Goal: Task Accomplishment & Management: Manage account settings

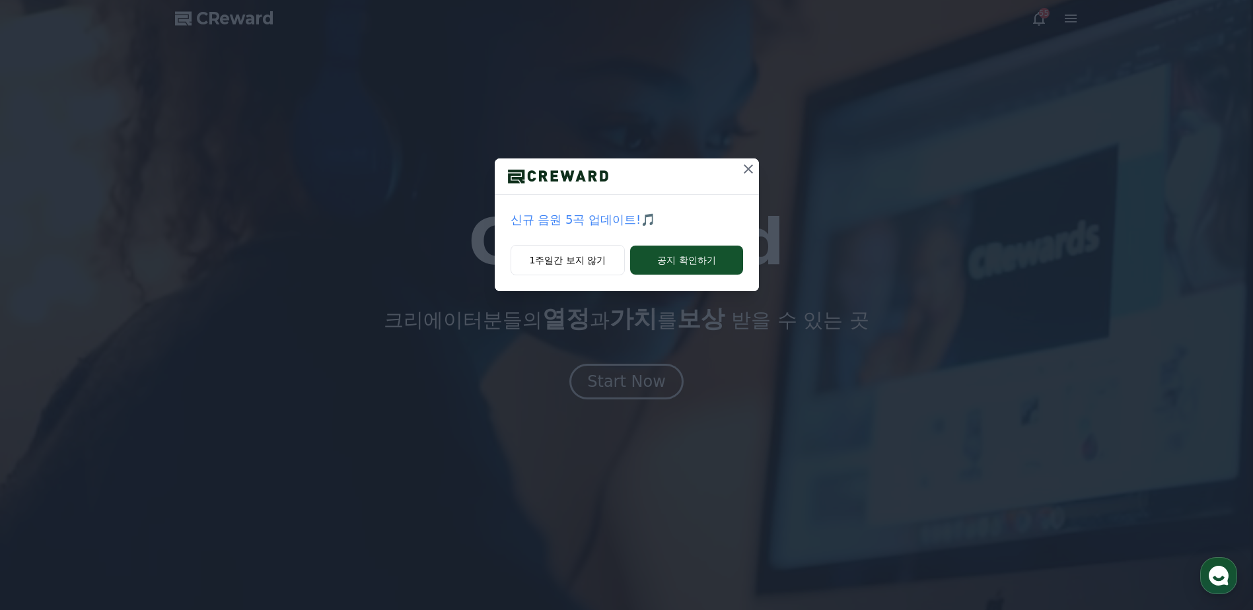
click at [742, 166] on icon at bounding box center [748, 169] width 16 height 16
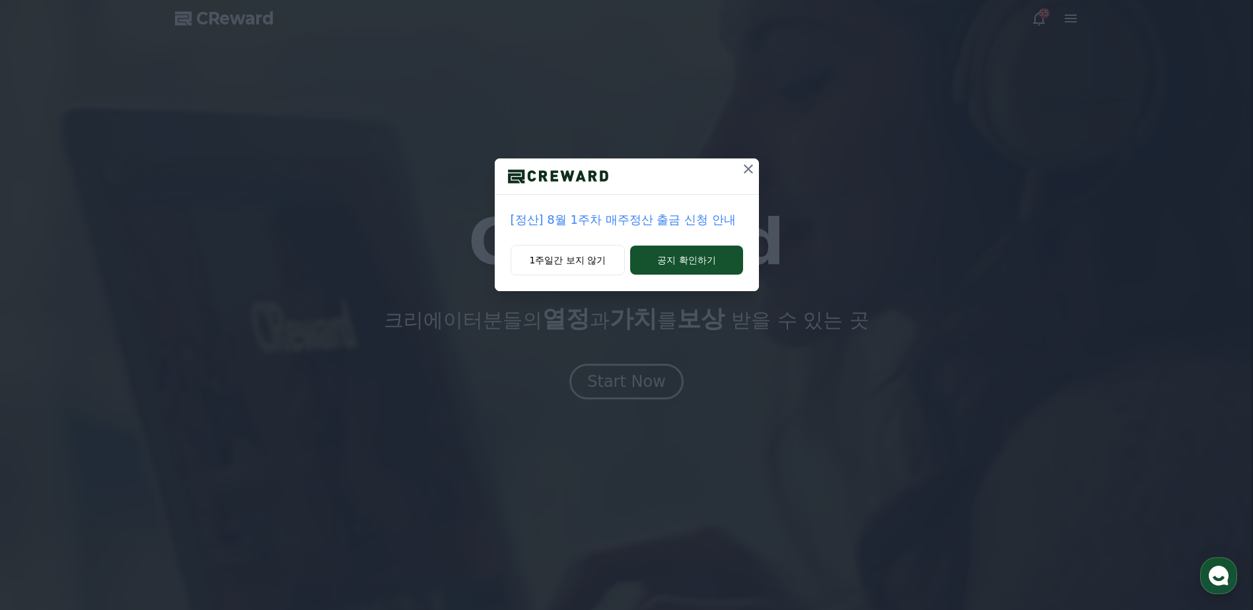
click at [745, 164] on icon at bounding box center [748, 169] width 16 height 16
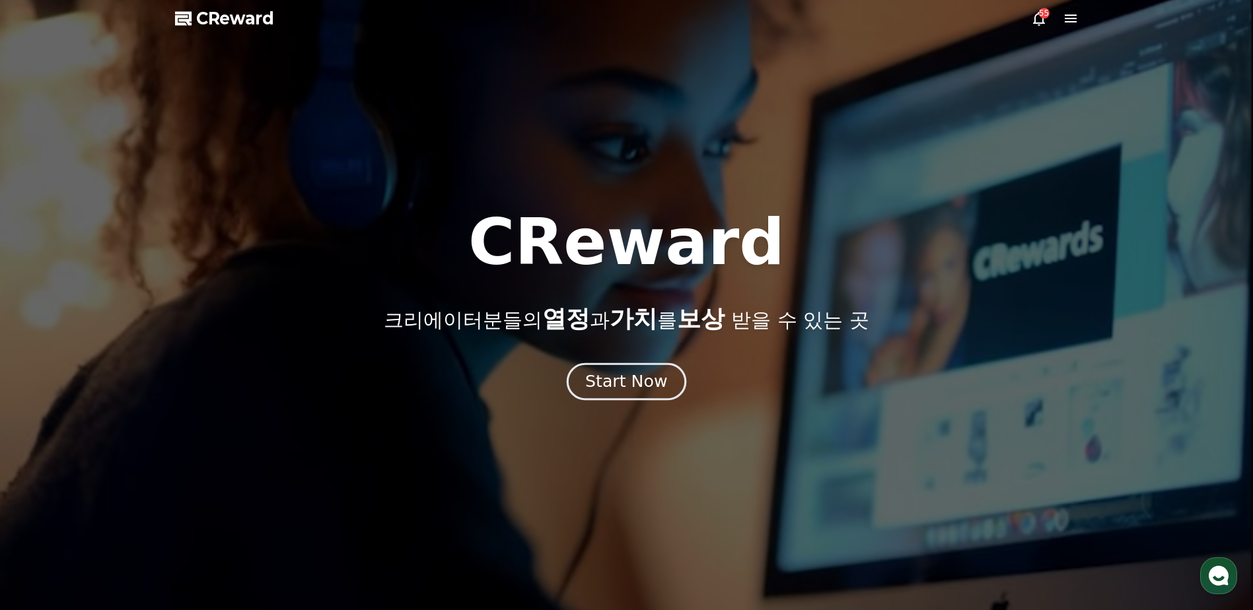
click at [640, 376] on div "Start Now" at bounding box center [626, 382] width 82 height 22
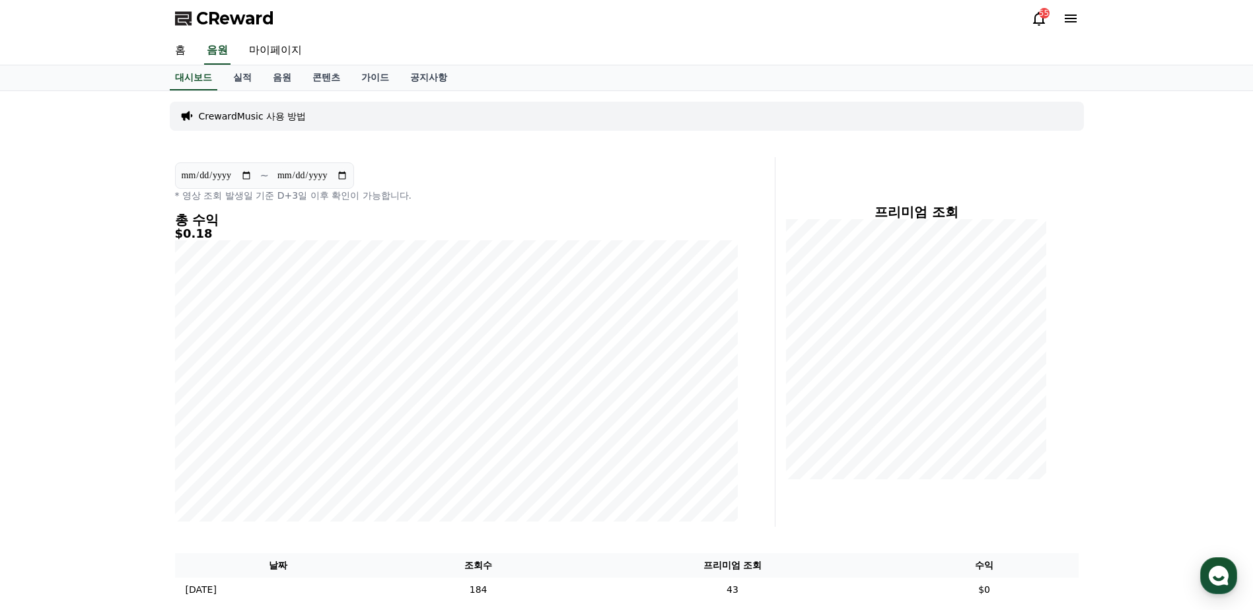
click at [1031, 18] on icon at bounding box center [1039, 19] width 16 height 16
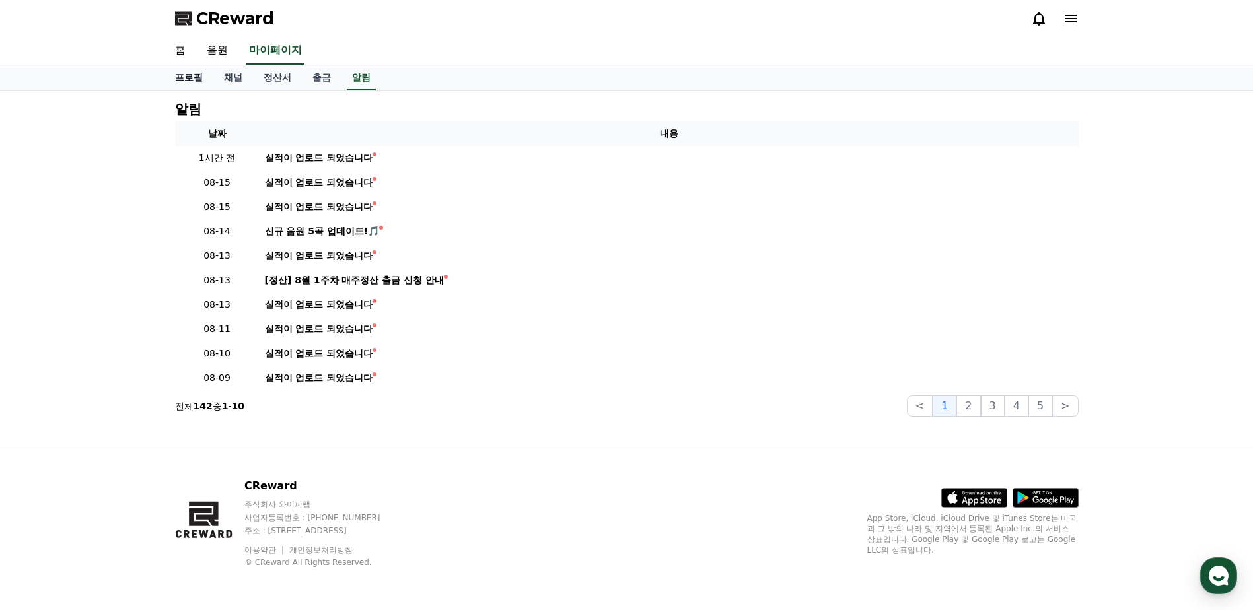
click at [197, 75] on link "프로필" at bounding box center [188, 77] width 49 height 25
select select "**********"
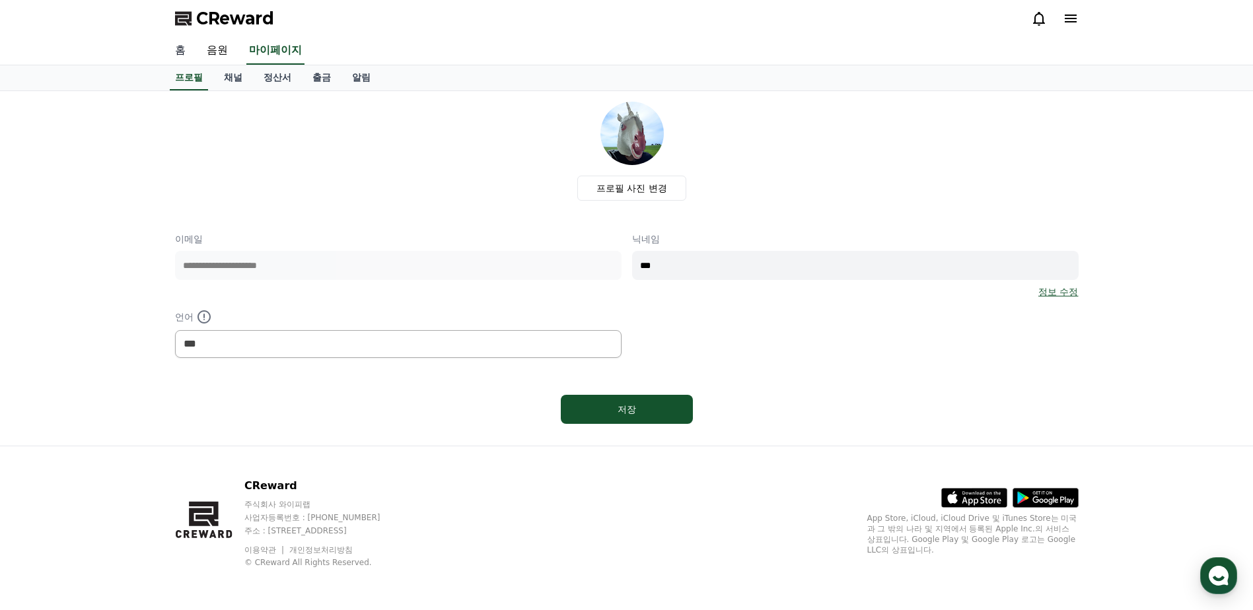
click at [182, 60] on link "홈" at bounding box center [180, 51] width 32 height 28
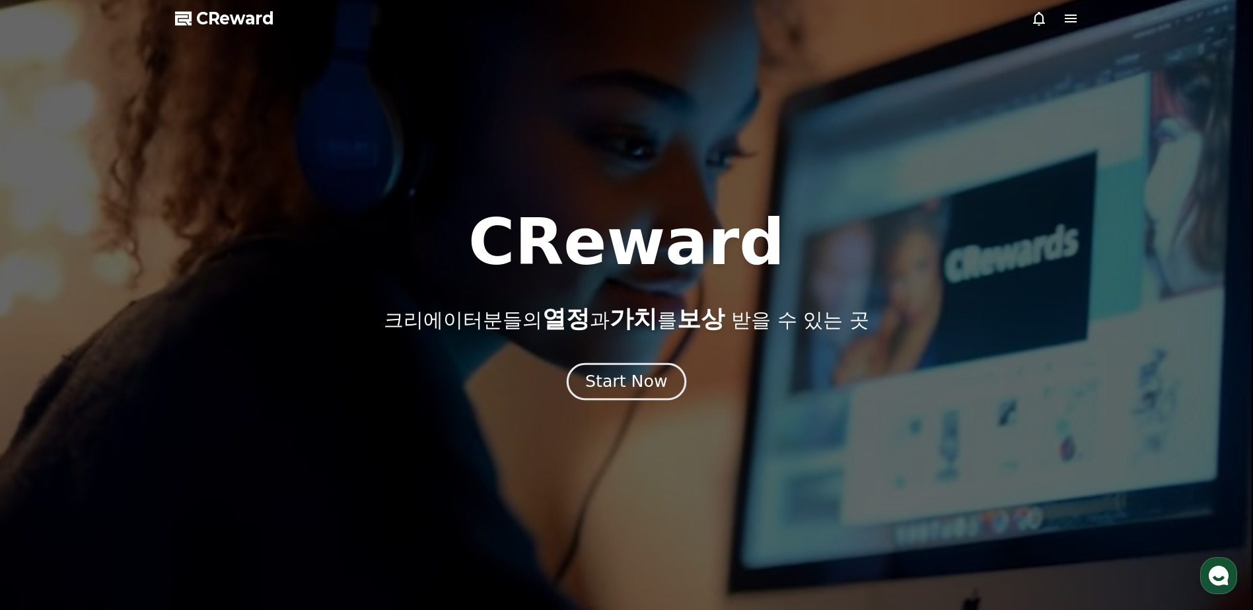
click at [655, 383] on div "Start Now" at bounding box center [626, 382] width 82 height 22
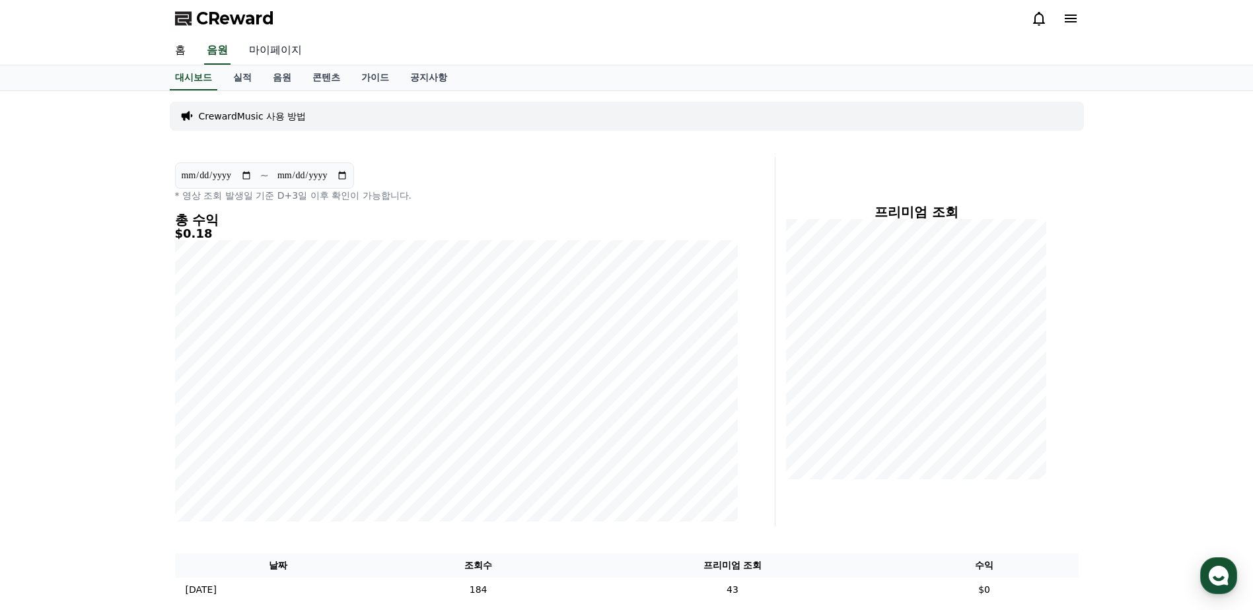
click at [274, 56] on link "마이페이지" at bounding box center [275, 51] width 74 height 28
select select "**********"
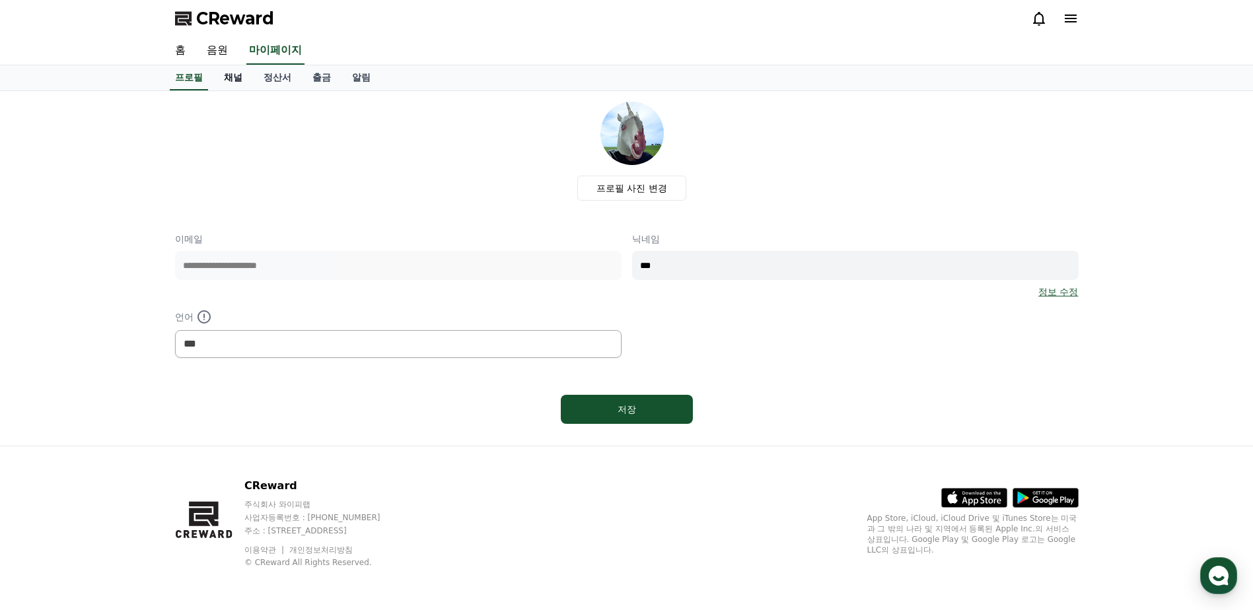
click at [236, 73] on link "채널" at bounding box center [233, 77] width 40 height 25
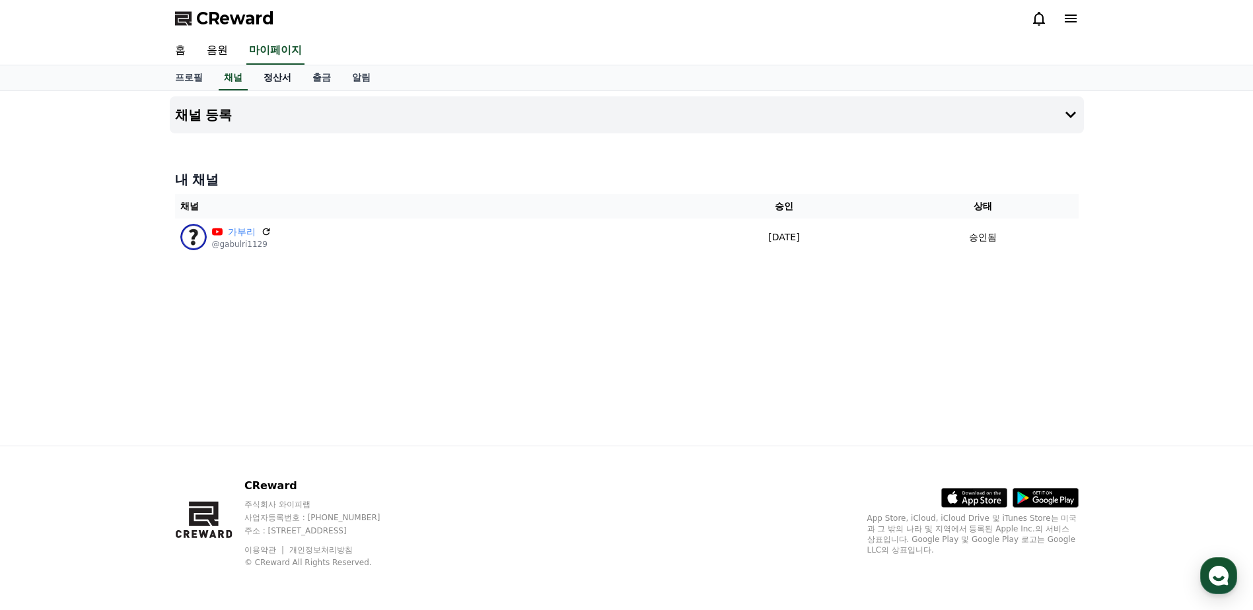
click at [274, 81] on link "정산서" at bounding box center [277, 77] width 49 height 25
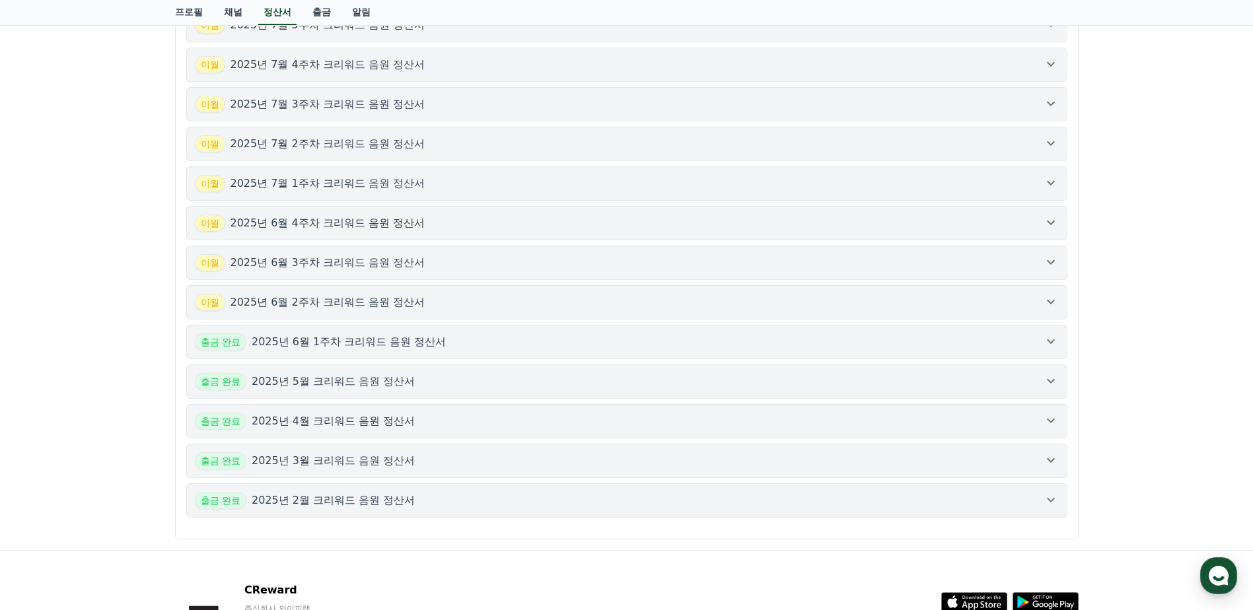
scroll to position [462, 0]
click at [387, 343] on p "2025년 6월 1주차 크리워드 음원 정산서" at bounding box center [349, 342] width 195 height 16
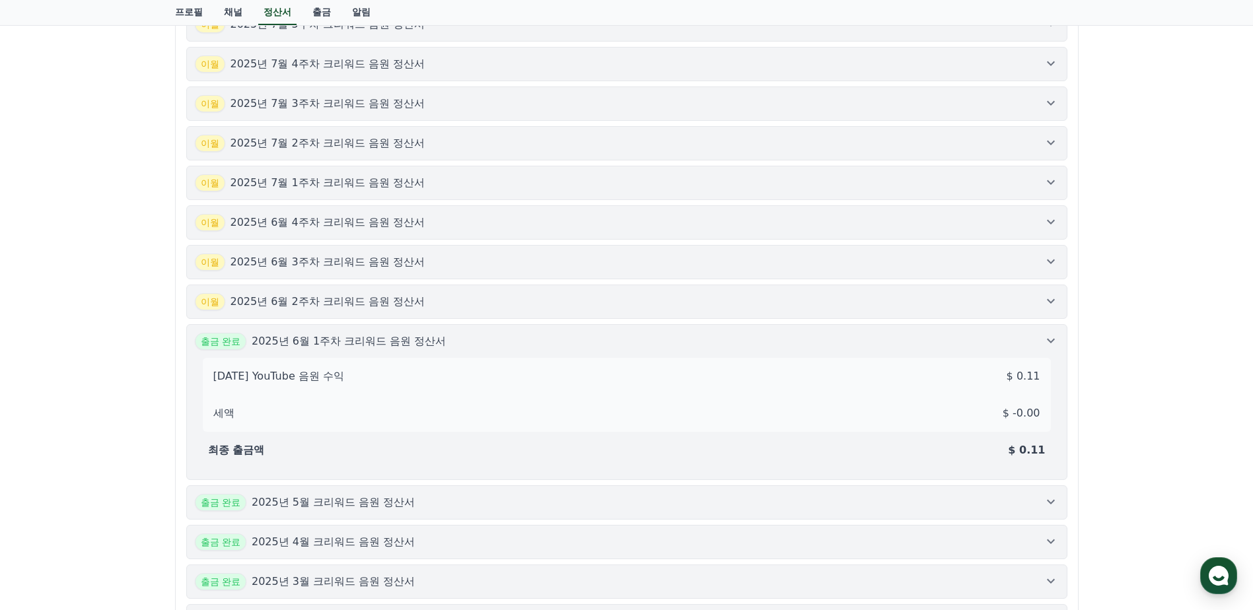
click at [388, 511] on div "출금 완료 2025년 5월 크리워드 음원 정산서" at bounding box center [305, 502] width 221 height 17
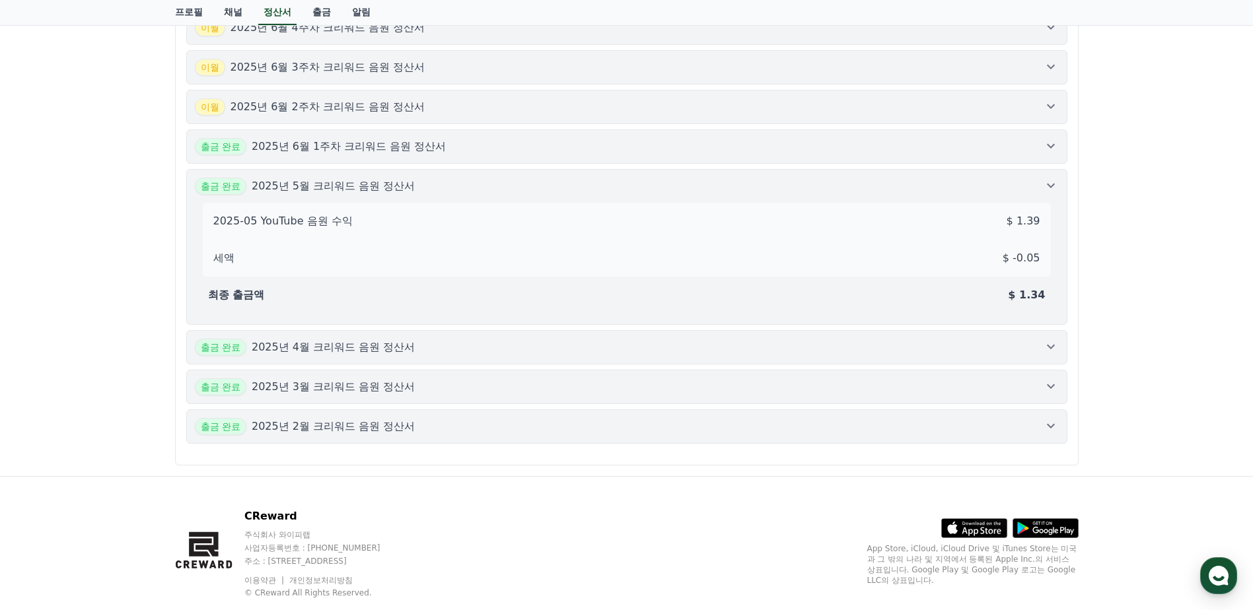
scroll to position [660, 0]
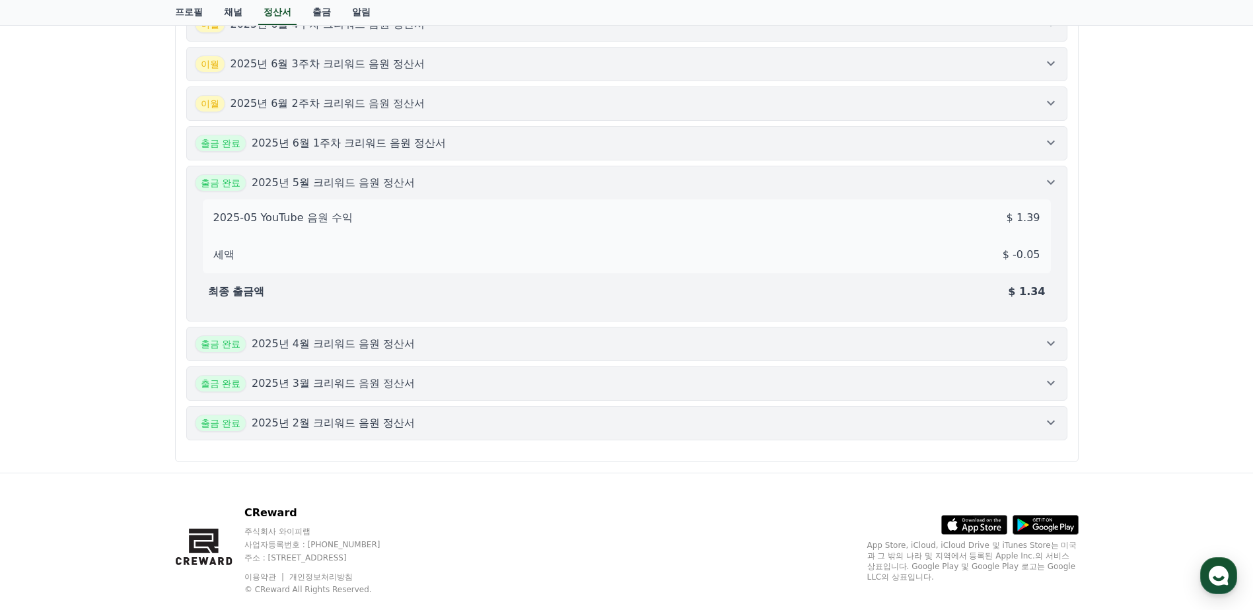
click at [502, 345] on div "출금 완료 2025년 4월 크리워드 음원 정산서" at bounding box center [627, 344] width 864 height 17
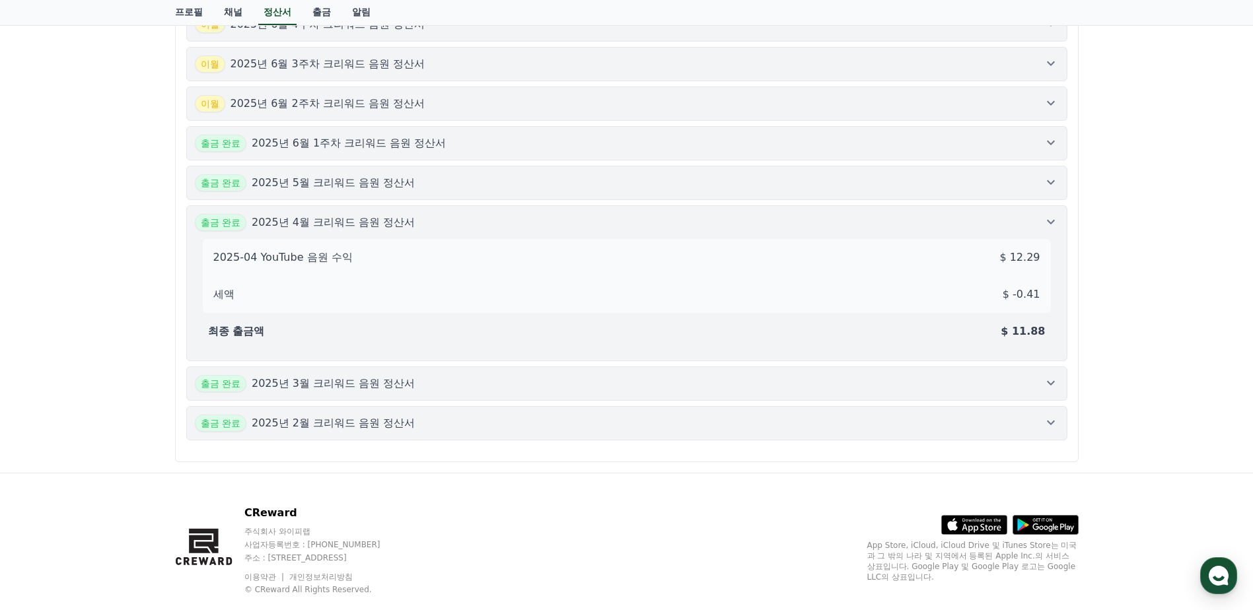
click at [588, 384] on div "출금 완료 2025년 3월 크리워드 음원 정산서" at bounding box center [627, 383] width 864 height 17
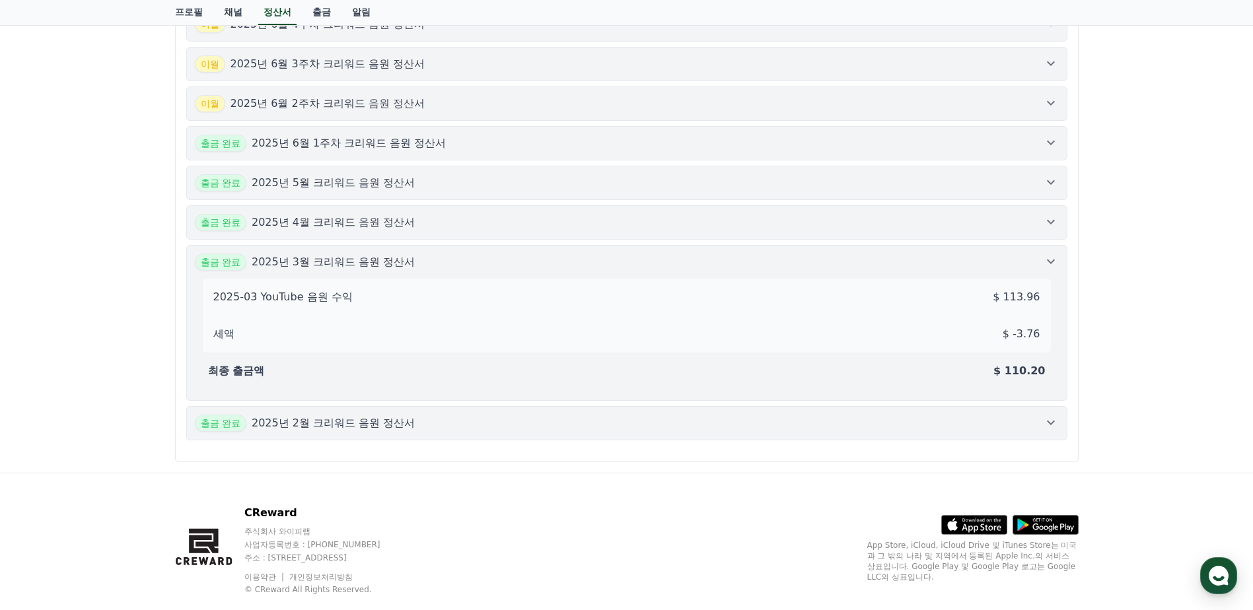
click at [636, 421] on div "출금 완료 2025년 2월 크리워드 음원 정산서" at bounding box center [627, 423] width 864 height 17
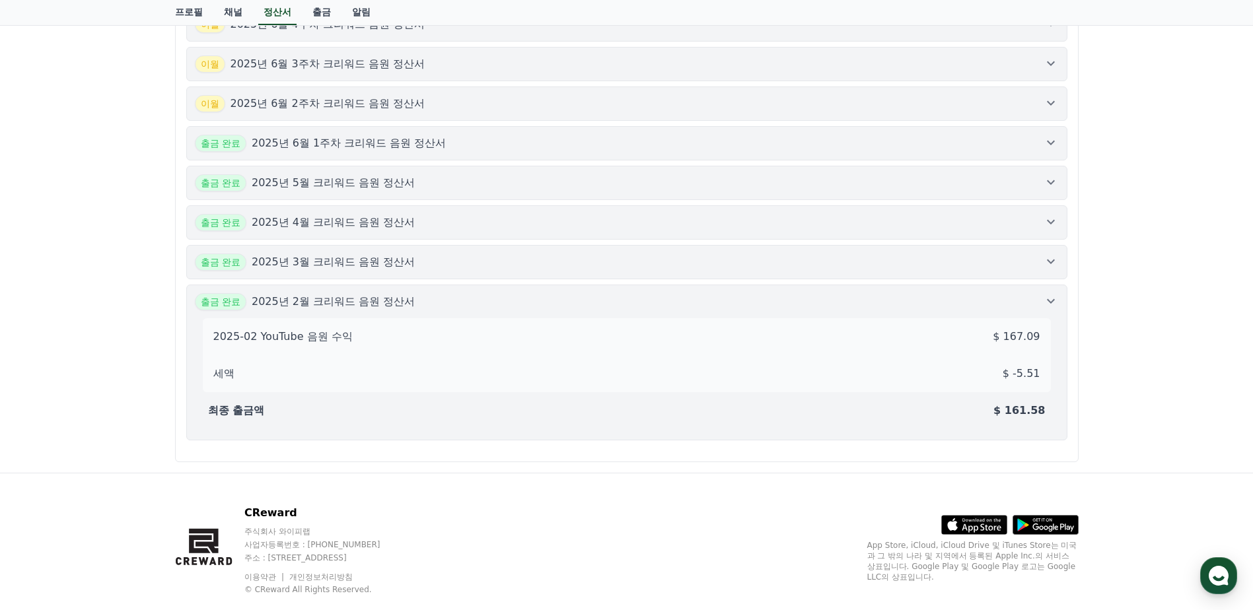
click at [1053, 308] on icon at bounding box center [1051, 301] width 16 height 16
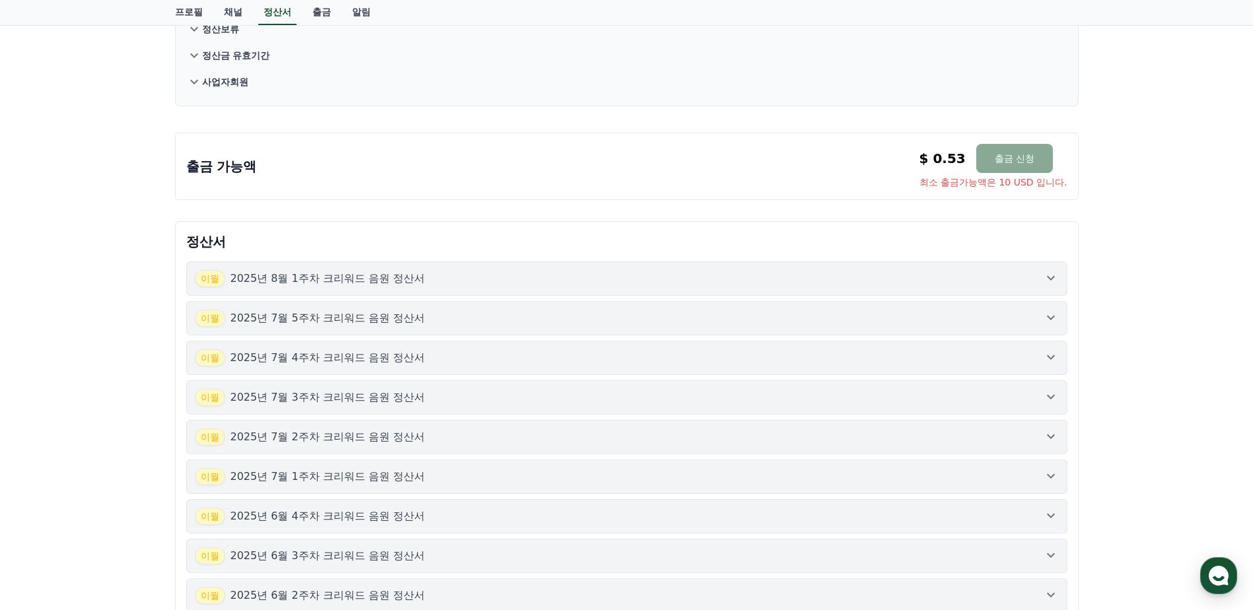
scroll to position [38, 0]
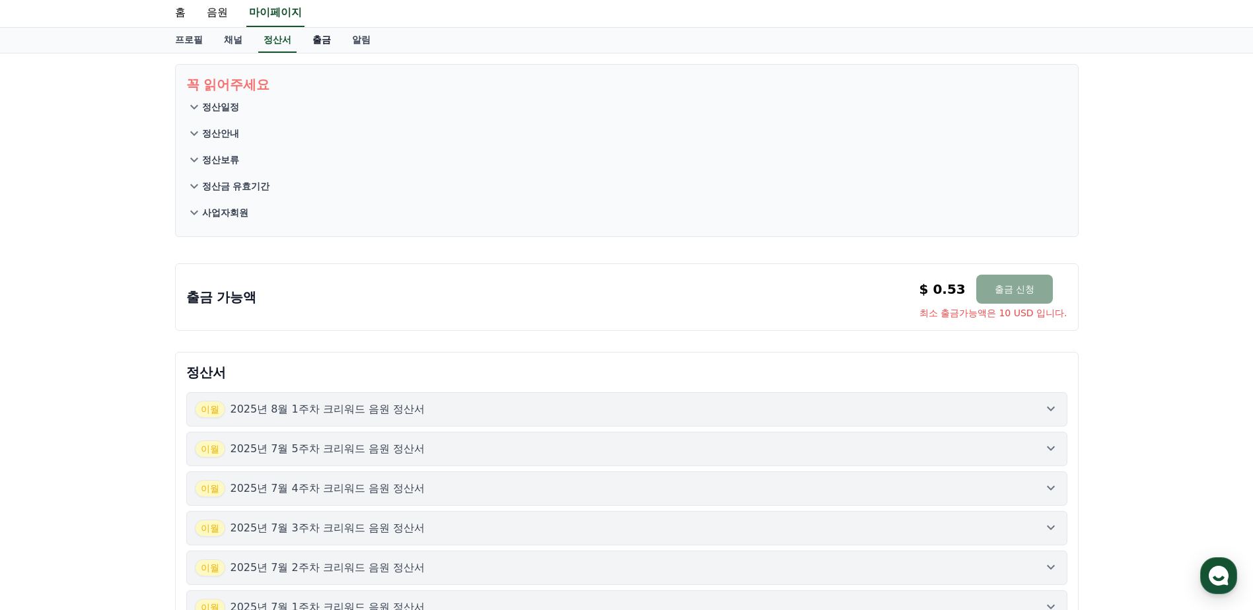
click at [323, 43] on link "출금" at bounding box center [322, 40] width 40 height 25
